Goal: Find specific page/section: Find specific page/section

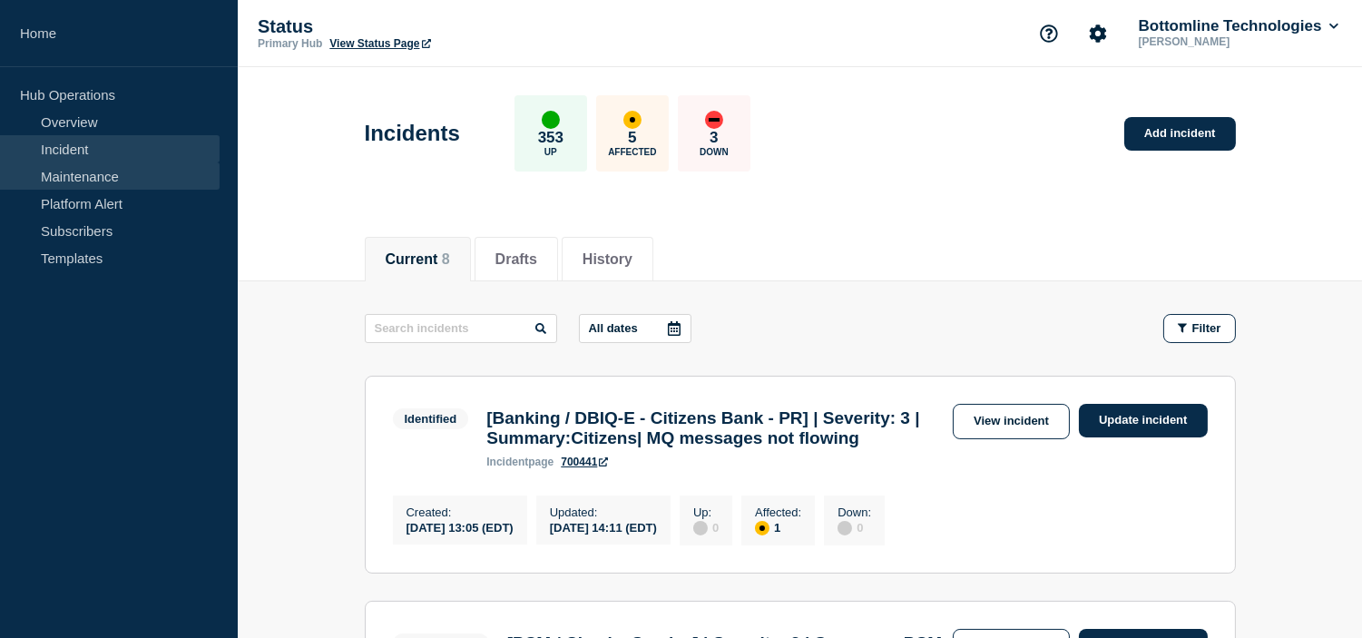
click at [59, 175] on link "Maintenance" at bounding box center [110, 175] width 220 height 27
